Goal: Task Accomplishment & Management: Manage account settings

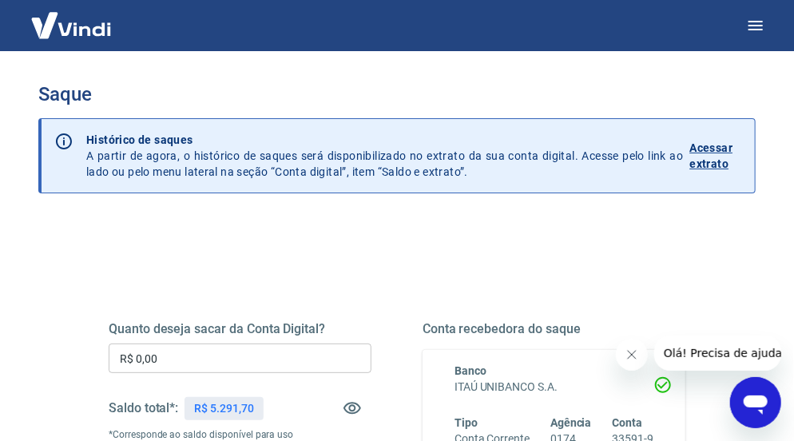
click at [199, 343] on input "R$ 0,00" at bounding box center [240, 358] width 263 height 30
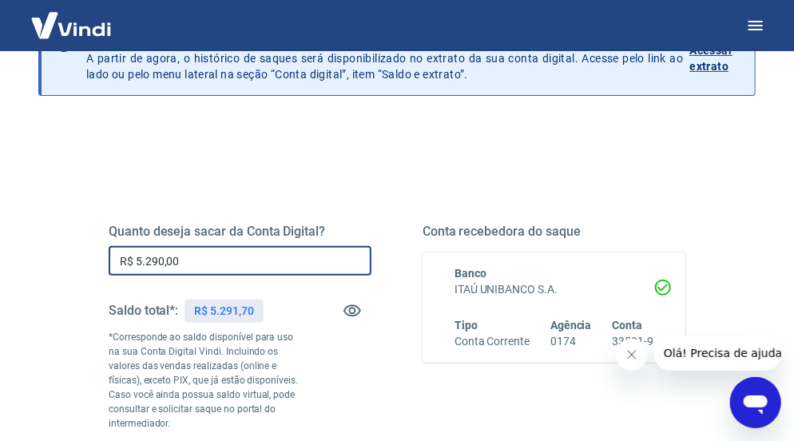
scroll to position [240, 0]
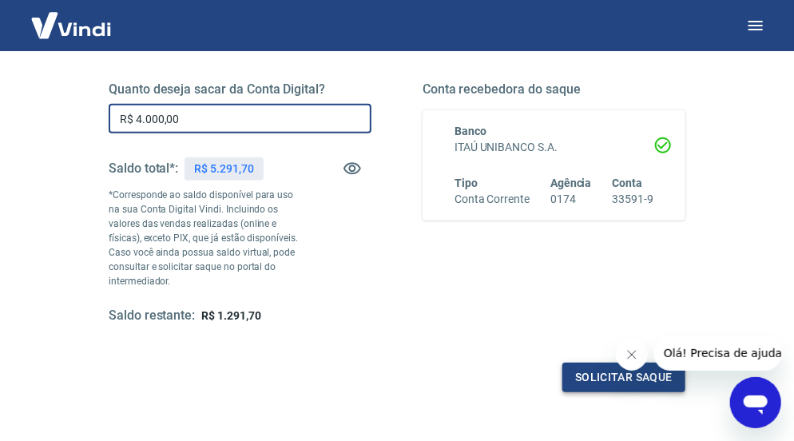
type input "R$ 4.000,00"
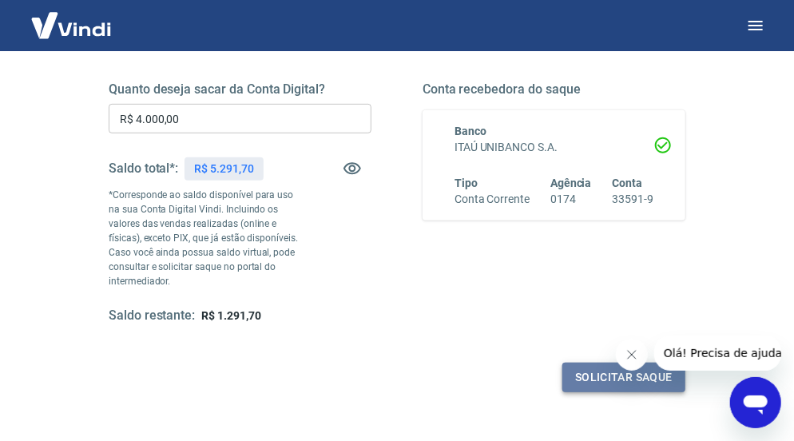
click at [585, 377] on button "Solicitar saque" at bounding box center [623, 378] width 123 height 30
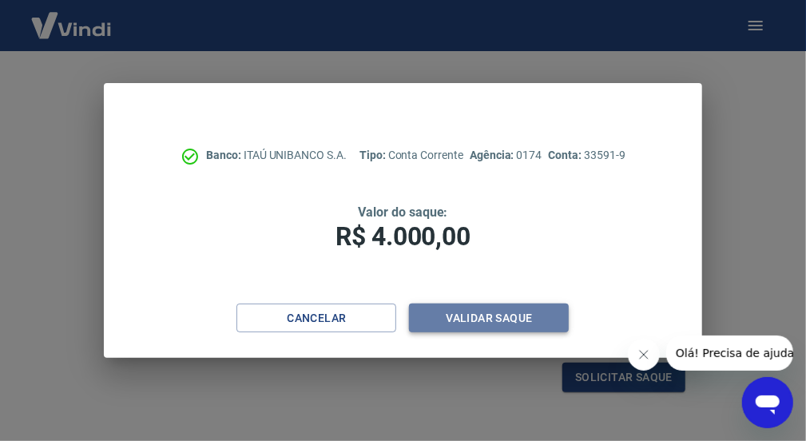
click at [476, 303] on button "Validar saque" at bounding box center [489, 318] width 160 height 30
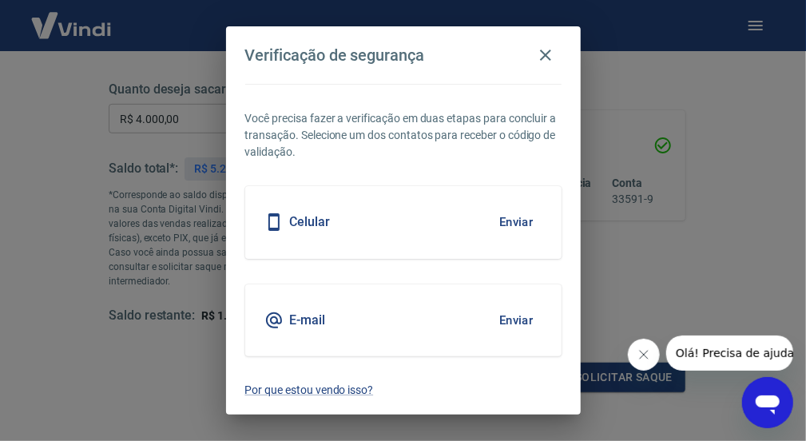
click at [422, 199] on div "Celular Enviar" at bounding box center [403, 222] width 316 height 72
click at [508, 227] on button "Enviar" at bounding box center [516, 222] width 52 height 34
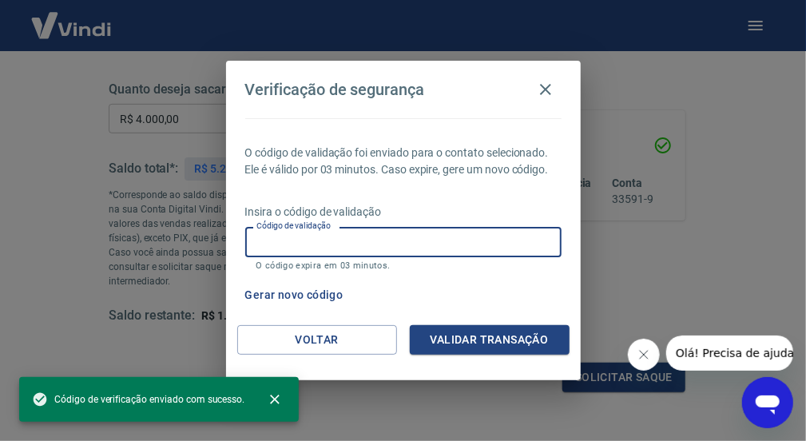
click at [343, 249] on input "Código de validação" at bounding box center [403, 242] width 316 height 30
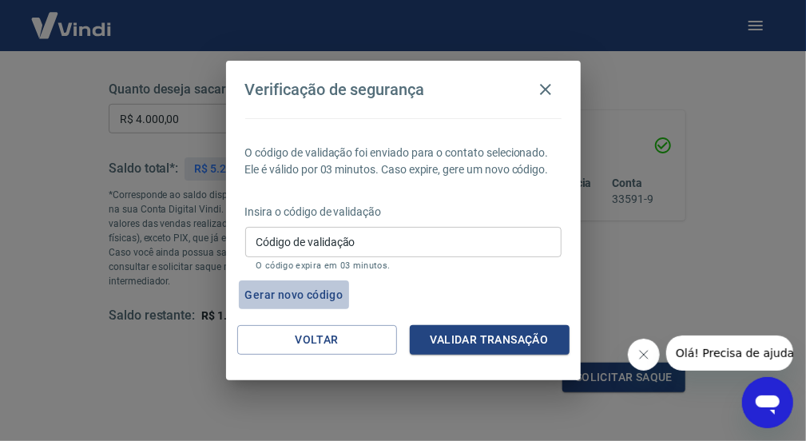
click at [299, 295] on button "Gerar novo código" at bounding box center [294, 295] width 111 height 30
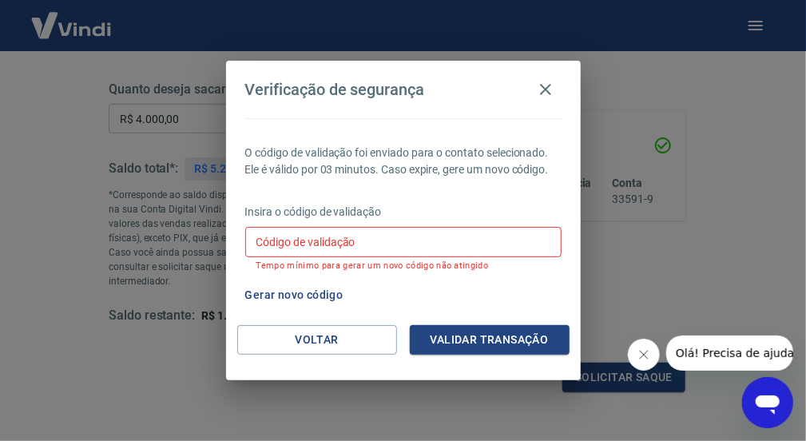
click at [527, 290] on div "Gerar novo código" at bounding box center [400, 295] width 323 height 30
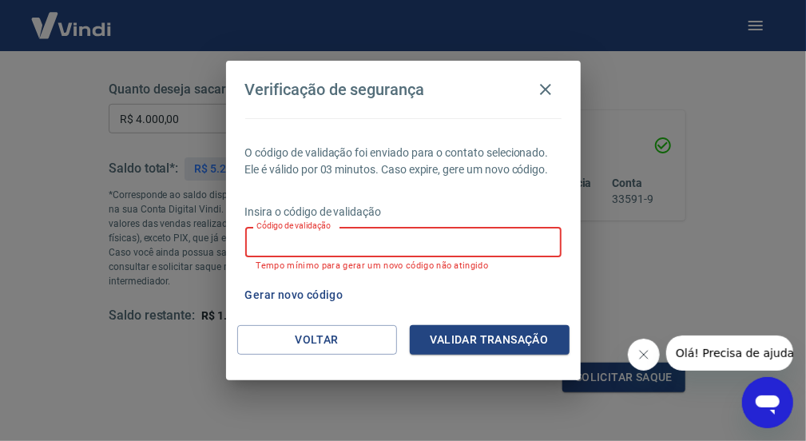
click at [380, 245] on input "Código de validação" at bounding box center [403, 242] width 316 height 30
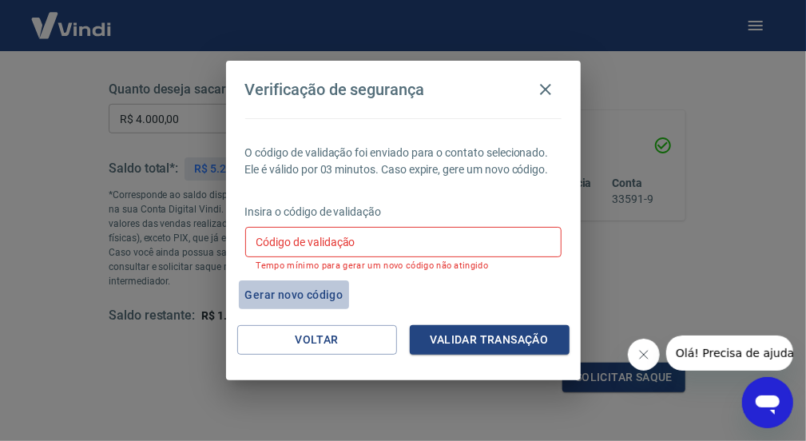
click at [303, 295] on button "Gerar novo código" at bounding box center [294, 295] width 111 height 30
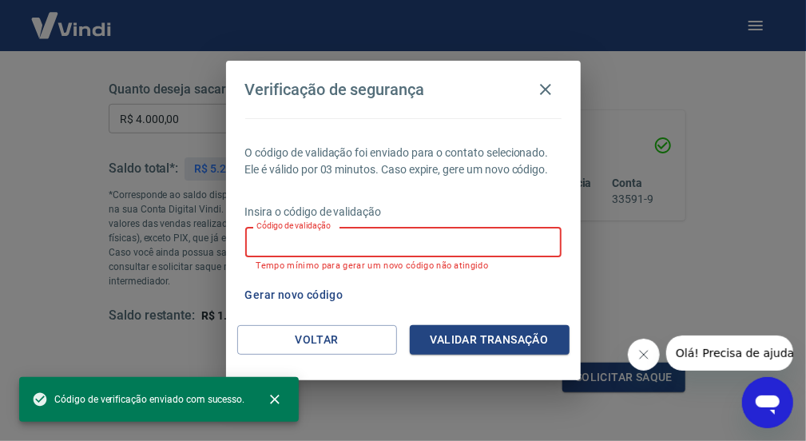
click at [295, 251] on input "Código de validação" at bounding box center [403, 242] width 316 height 30
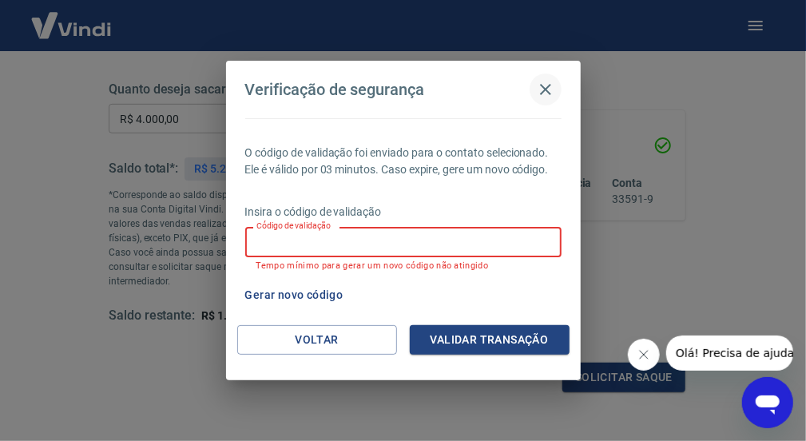
click at [545, 95] on icon "button" at bounding box center [545, 89] width 19 height 19
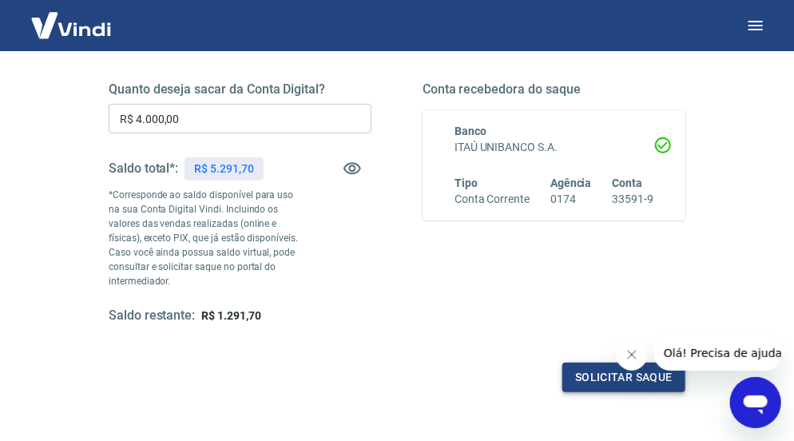
click at [588, 377] on button "Solicitar saque" at bounding box center [623, 378] width 123 height 30
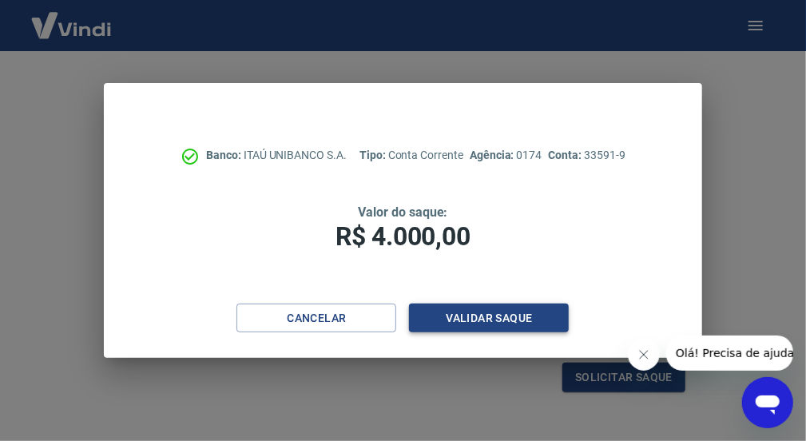
click at [468, 319] on button "Validar saque" at bounding box center [489, 318] width 160 height 30
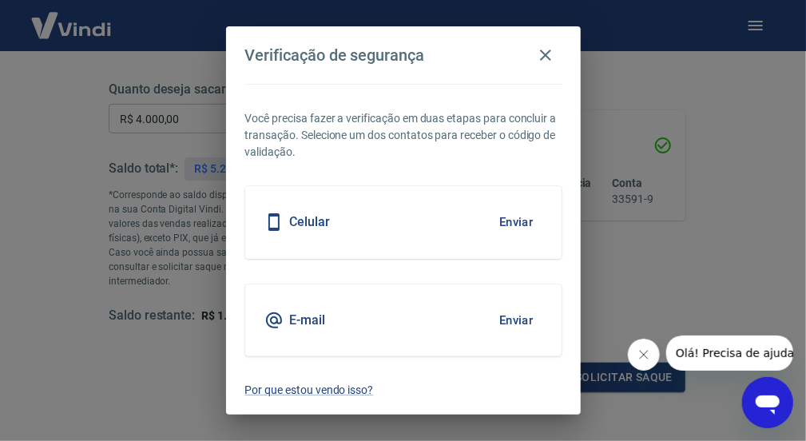
click at [508, 321] on button "Enviar" at bounding box center [516, 320] width 52 height 34
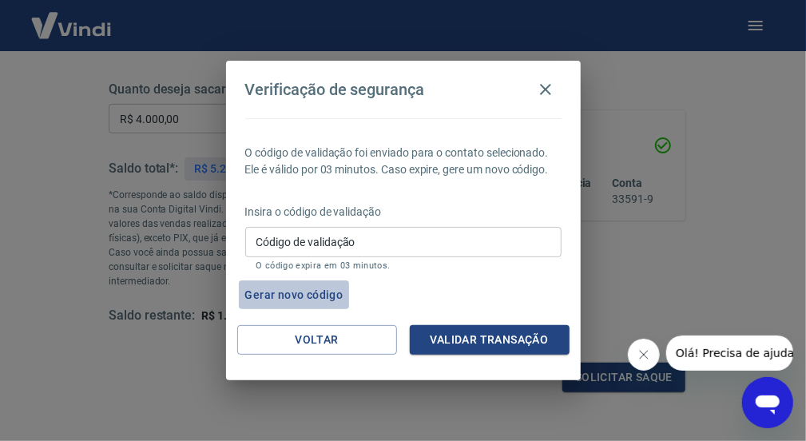
click at [271, 295] on button "Gerar novo código" at bounding box center [294, 295] width 111 height 30
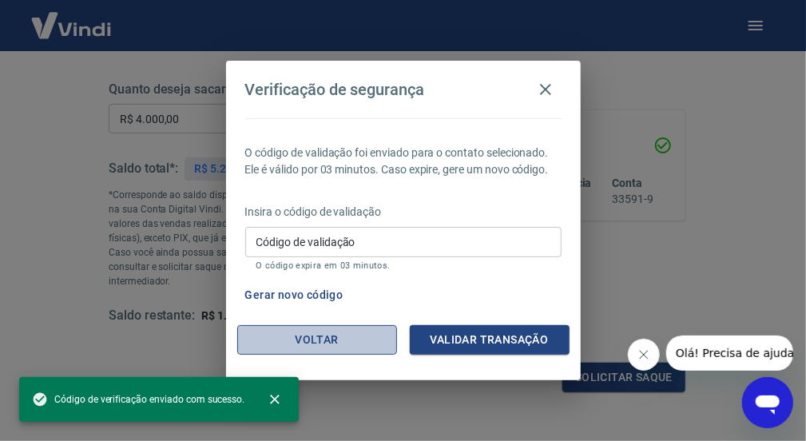
click at [334, 337] on button "Voltar" at bounding box center [317, 340] width 160 height 30
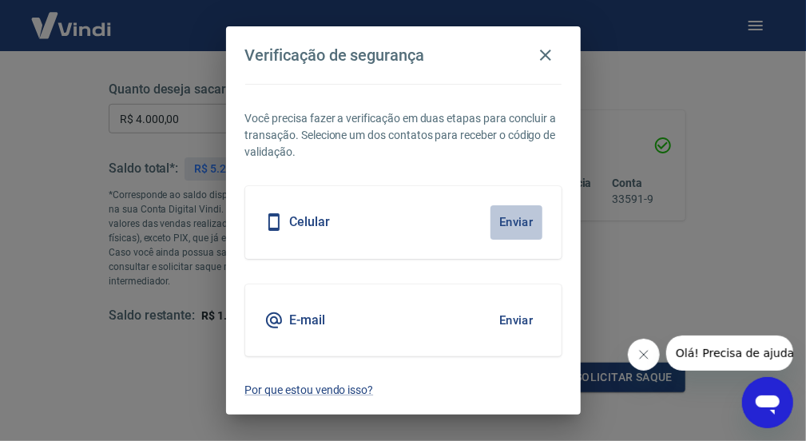
click at [510, 223] on button "Enviar" at bounding box center [516, 222] width 52 height 34
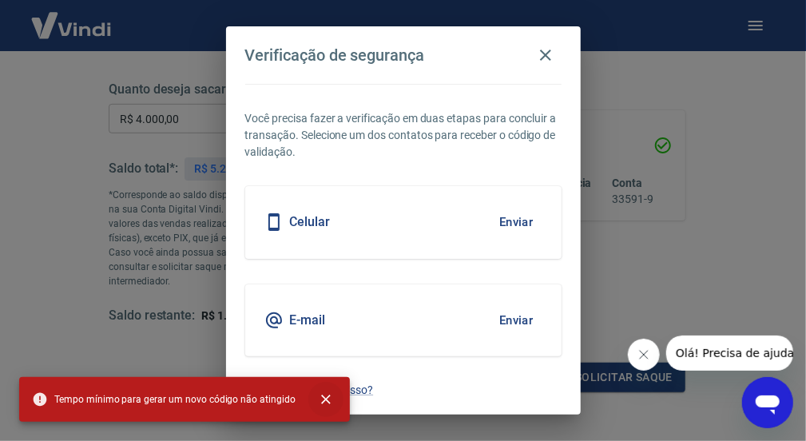
click at [321, 397] on icon "close" at bounding box center [326, 399] width 10 height 10
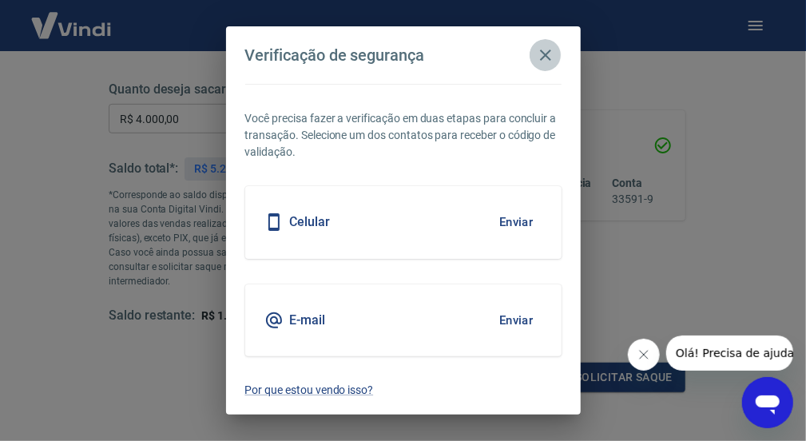
click at [547, 61] on icon "button" at bounding box center [545, 55] width 19 height 19
